Goal: Find specific page/section: Find specific page/section

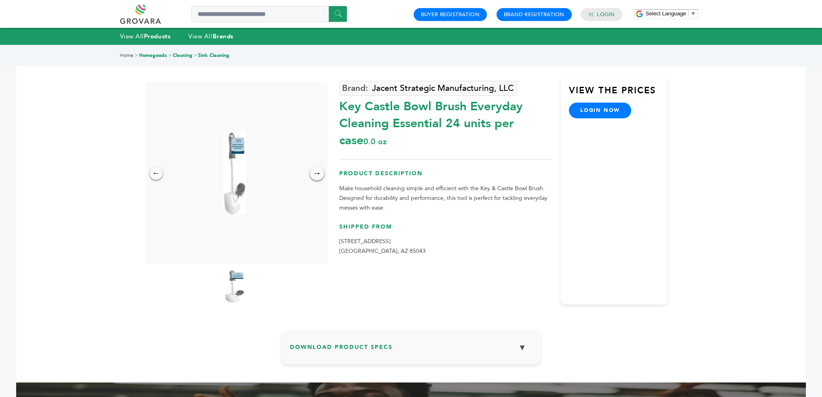
click at [315, 172] on div "→" at bounding box center [317, 173] width 14 height 14
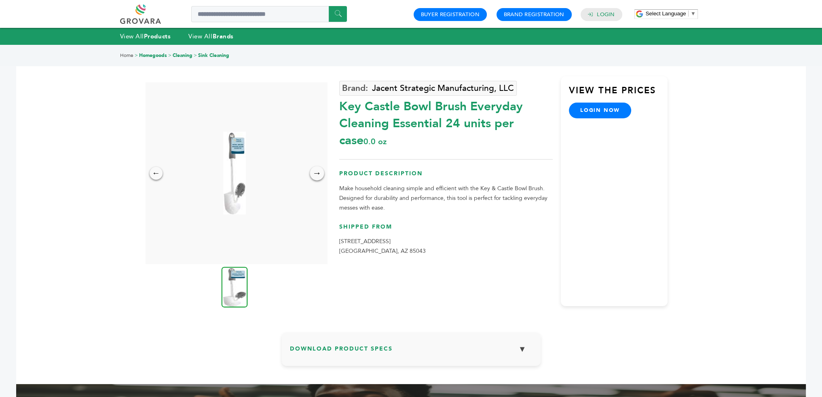
click at [315, 172] on div "→" at bounding box center [317, 173] width 14 height 14
drag, startPoint x: 339, startPoint y: 108, endPoint x: 506, endPoint y: 98, distance: 167.7
click at [506, 98] on div "Key Castle Bowl Brush Everyday Cleaning Essential 24 units per case 0.0 oz" at bounding box center [445, 121] width 213 height 55
click at [373, 84] on link "Jacent Strategic Manufacturing, LLC" at bounding box center [427, 88] width 177 height 15
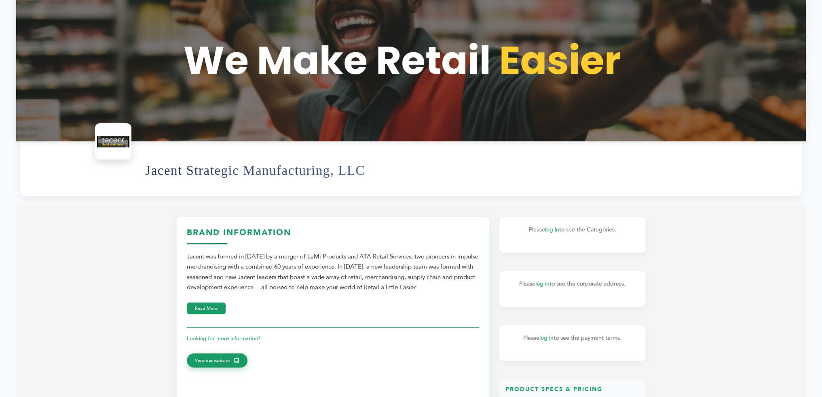
scroll to position [162, 0]
